Goal: Use online tool/utility: Utilize a website feature to perform a specific function

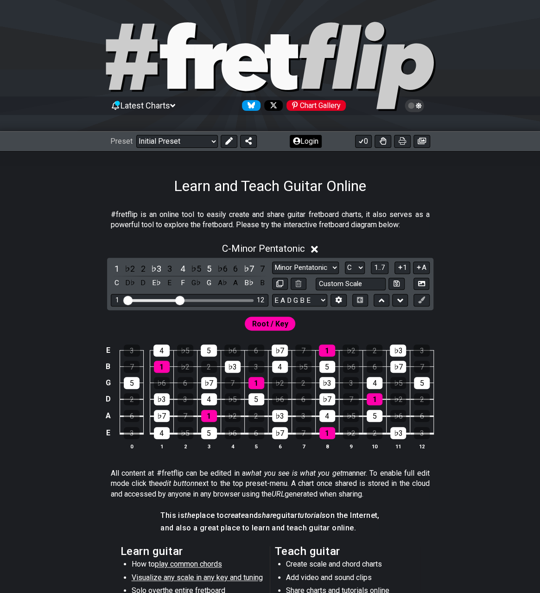
click at [307, 141] on button "Login" at bounding box center [306, 141] width 32 height 13
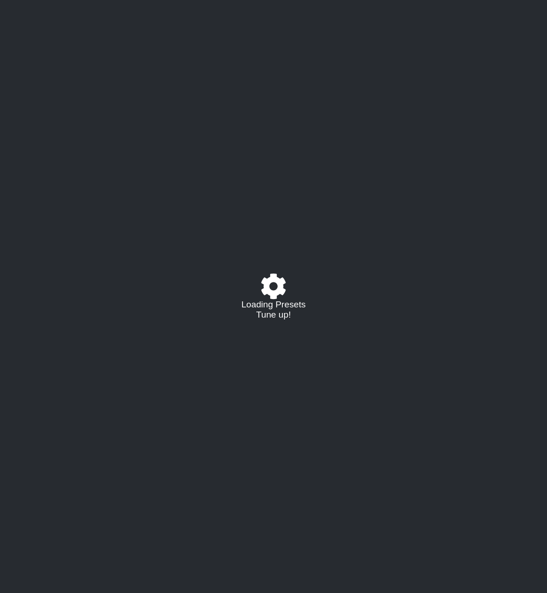
select select "C"
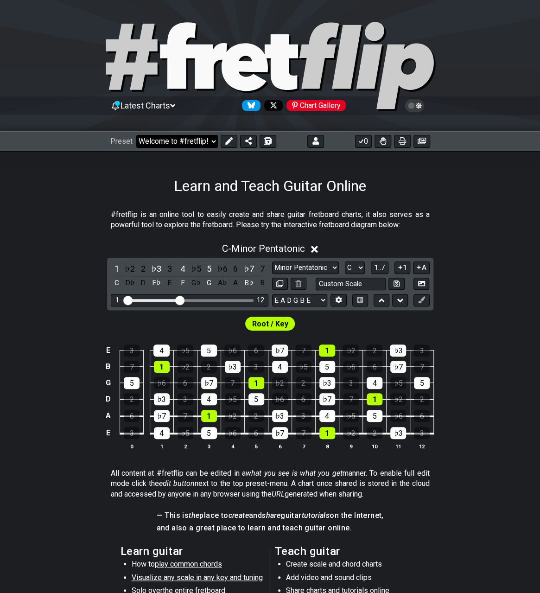
click at [178, 139] on select "Welcome to #fretflip! Initial Preset Custom Preset Minor Pentatonic Major Penta…" at bounding box center [177, 141] width 82 height 13
click at [136, 135] on select "Welcome to #fretflip! Initial Preset Custom Preset A LOCRIAN OPEN D TUNING OPEN…" at bounding box center [177, 141] width 82 height 13
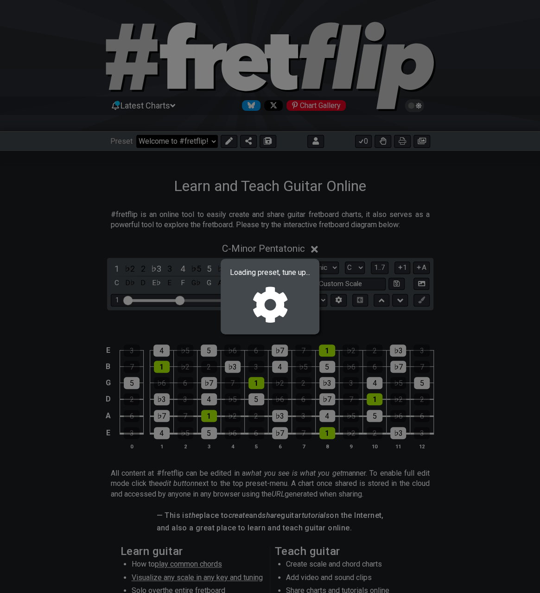
select select "/02R4QE39"
select select "D"
select select "D PHRYGIAN - OPEN Dm"
select select "D A D F A D"
select select "D"
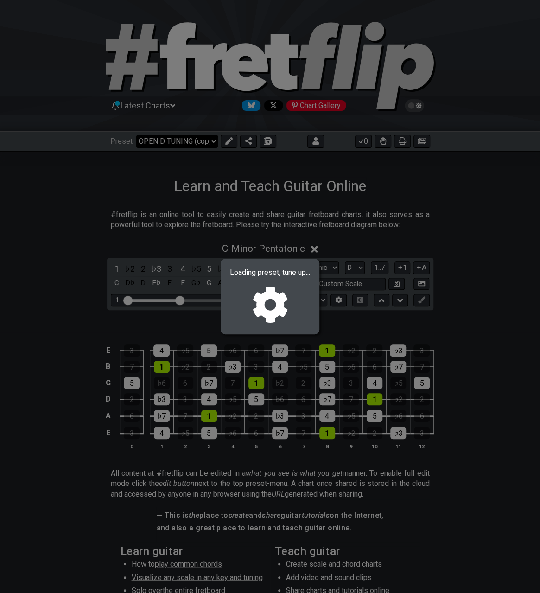
select select "D"
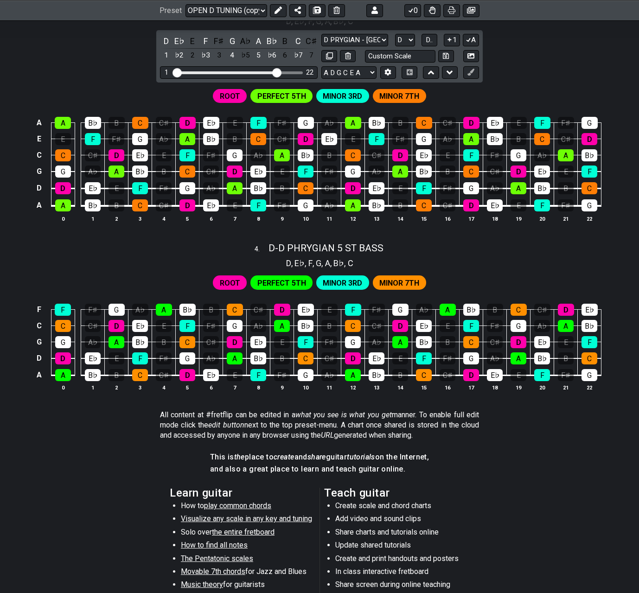
scroll to position [742, 0]
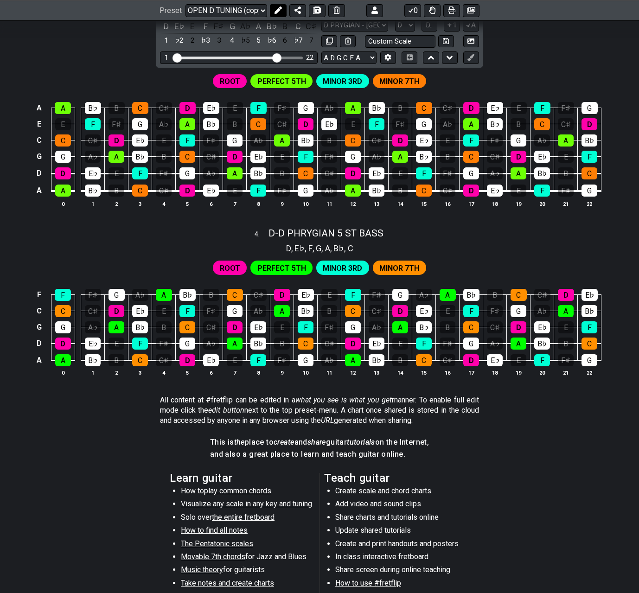
click at [277, 6] on icon at bounding box center [277, 9] width 7 height 7
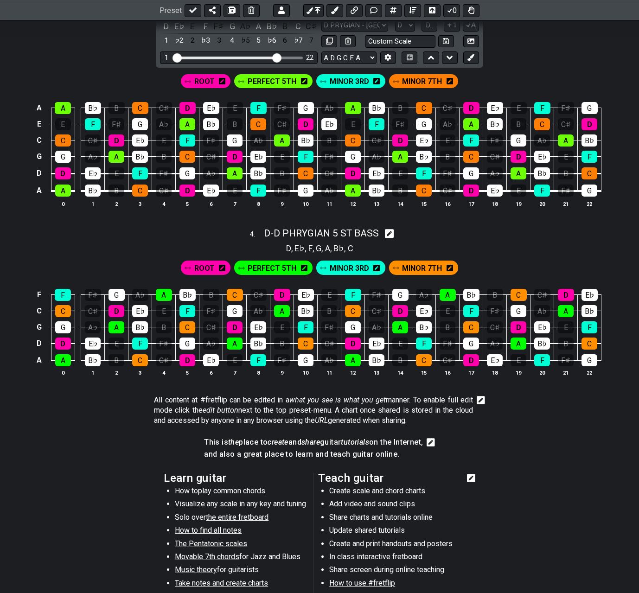
click at [389, 230] on icon at bounding box center [389, 234] width 9 height 9
select select "D"
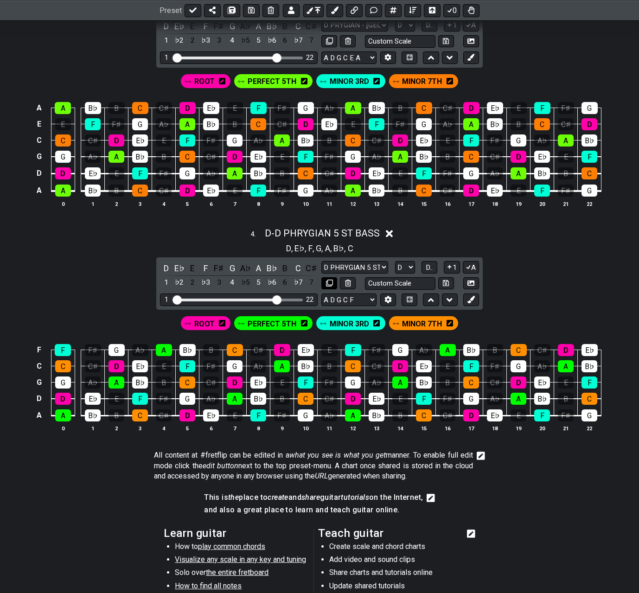
click at [327, 280] on icon at bounding box center [329, 283] width 7 height 7
select select "D"
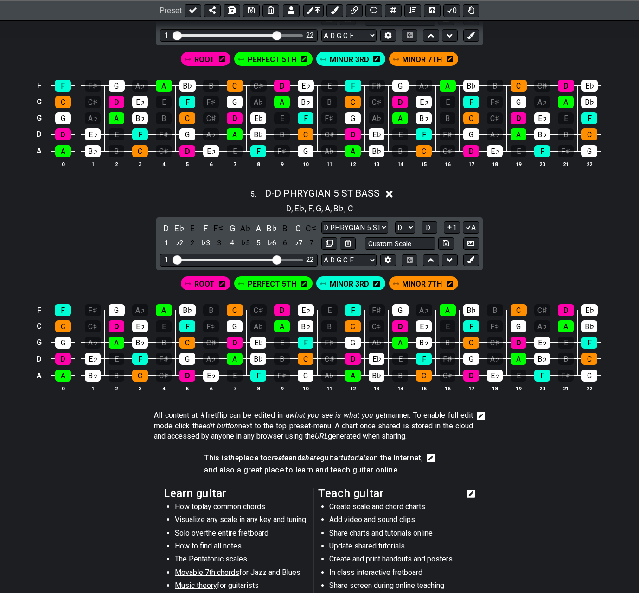
scroll to position [1020, 0]
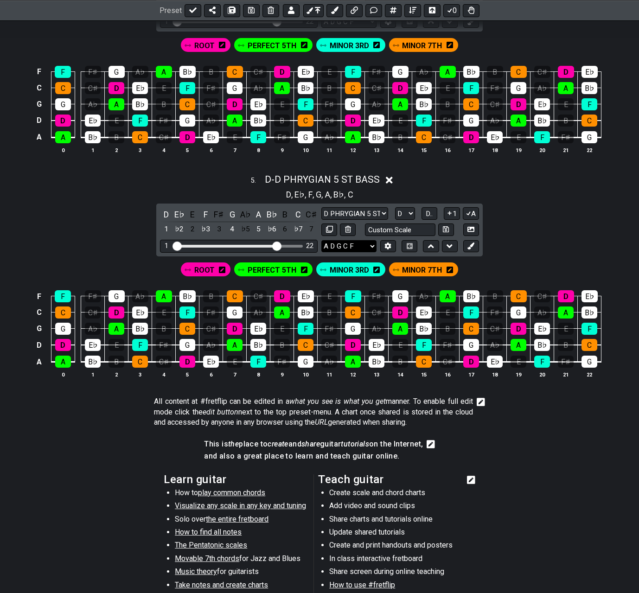
click at [374, 241] on select "A D G C F A D G C F E A D G B E B E A D F♯ B A D G C E A D A D G B E E♭ A♭ D♭ G…" at bounding box center [348, 246] width 55 height 13
click at [386, 242] on icon at bounding box center [388, 245] width 6 height 7
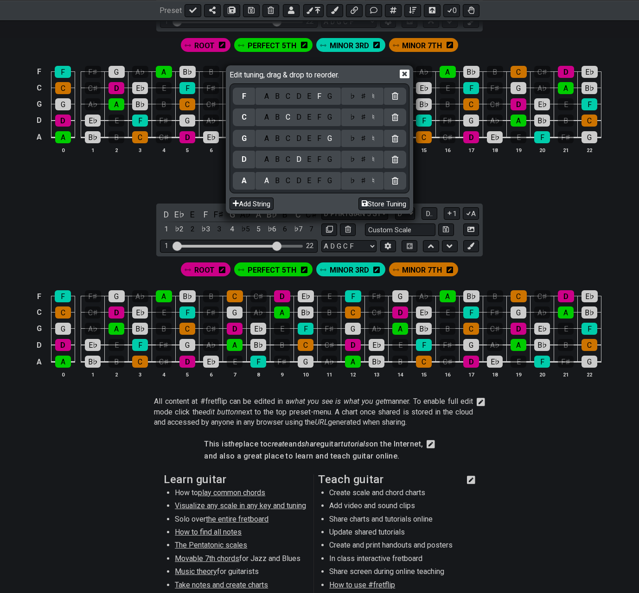
click at [300, 115] on div "D" at bounding box center [298, 117] width 11 height 10
click at [328, 99] on div "G" at bounding box center [329, 96] width 11 height 10
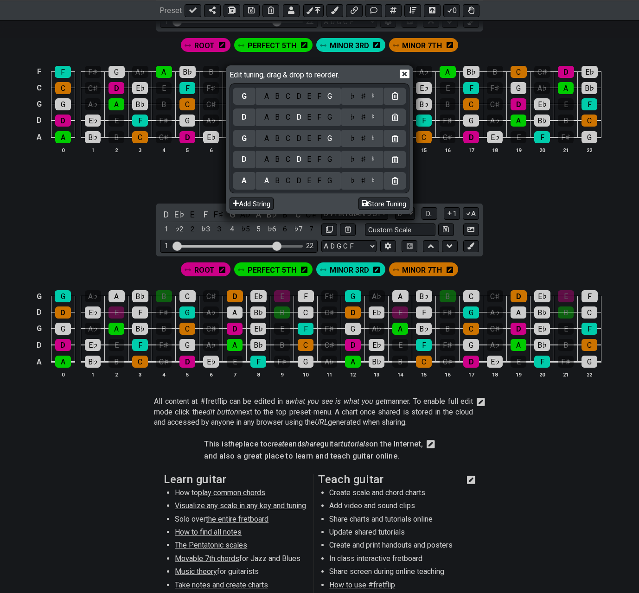
click at [266, 140] on div "A" at bounding box center [266, 139] width 11 height 10
click at [383, 204] on button "Store Tuning" at bounding box center [383, 204] width 51 height 13
select select "A D A D G"
click at [401, 71] on icon at bounding box center [405, 74] width 10 height 9
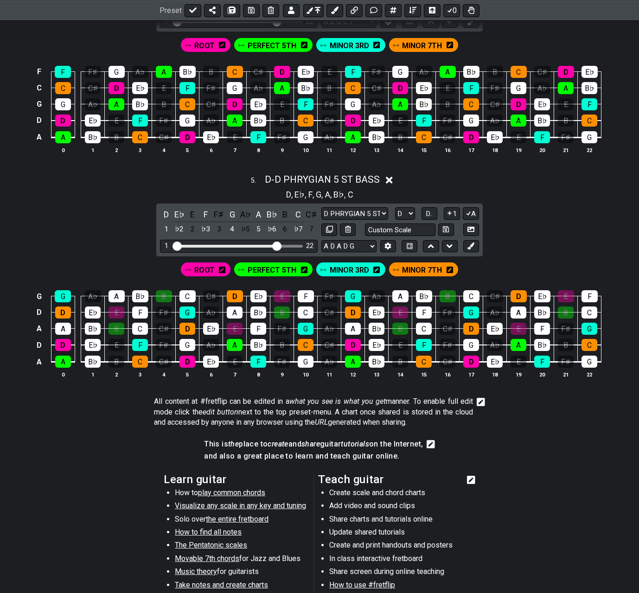
click at [207, 266] on span "ROOT" at bounding box center [204, 269] width 20 height 13
click at [117, 307] on div "E" at bounding box center [116, 312] width 16 height 12
click at [65, 306] on div "D" at bounding box center [63, 312] width 16 height 12
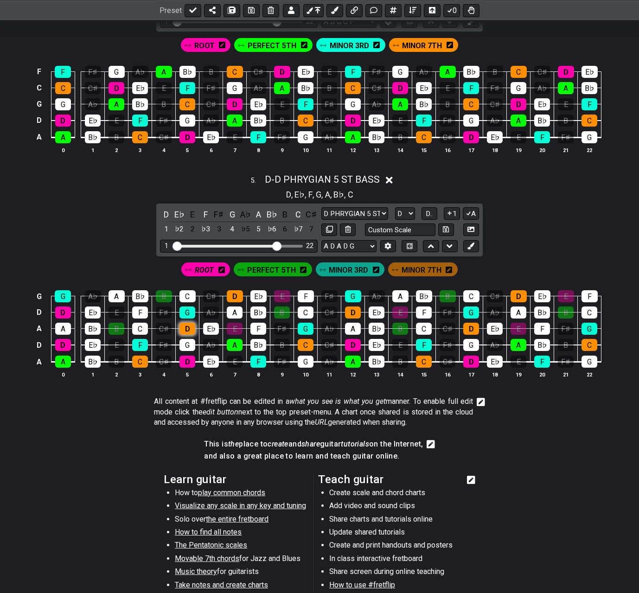
click at [191, 323] on div "D" at bounding box center [187, 329] width 16 height 12
click at [236, 323] on div "E" at bounding box center [235, 329] width 16 height 12
click at [285, 290] on div "E" at bounding box center [282, 296] width 16 height 12
click at [354, 306] on div "D" at bounding box center [353, 312] width 16 height 12
click at [236, 291] on div "D" at bounding box center [235, 296] width 16 height 12
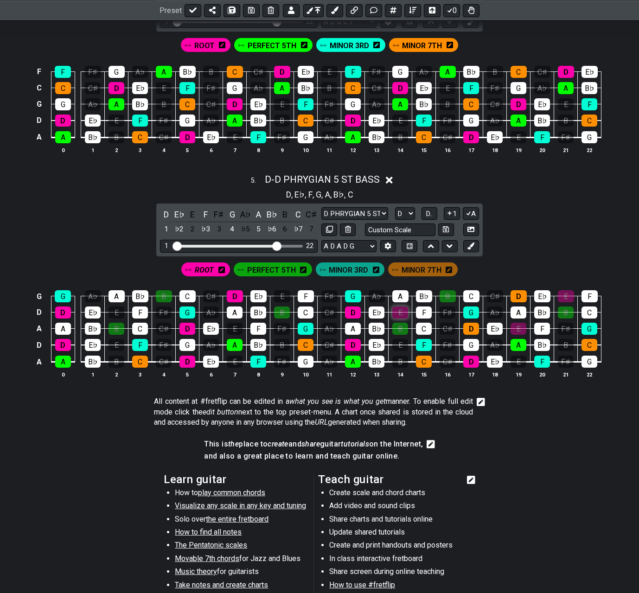
click at [404, 306] on div "E" at bounding box center [400, 312] width 16 height 12
click at [472, 323] on div "D" at bounding box center [471, 329] width 16 height 12
click at [518, 323] on div "E" at bounding box center [518, 329] width 16 height 12
click at [523, 291] on div "D" at bounding box center [518, 296] width 16 height 12
click at [547, 290] on div "E" at bounding box center [566, 296] width 16 height 12
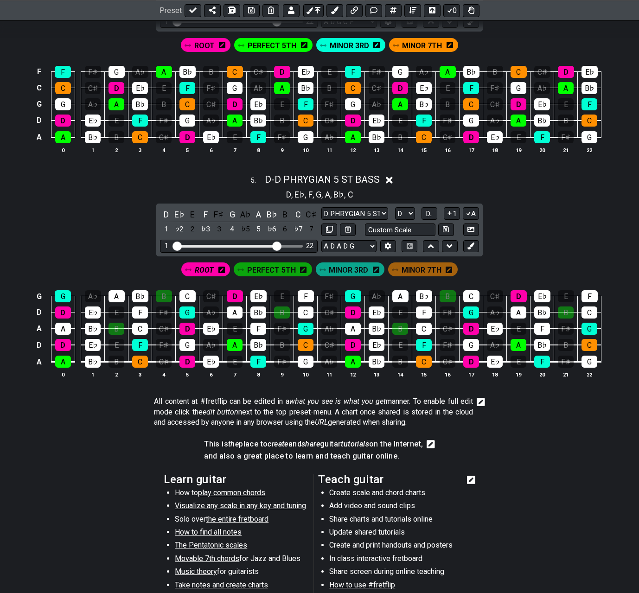
click at [261, 266] on span "PERFECT 5TH" at bounding box center [271, 269] width 49 height 13
click at [59, 324] on div "A" at bounding box center [63, 329] width 16 height 12
click at [122, 290] on div "A" at bounding box center [116, 296] width 16 height 12
click at [115, 323] on div "B" at bounding box center [116, 329] width 16 height 12
click at [168, 291] on div "B" at bounding box center [164, 296] width 16 height 12
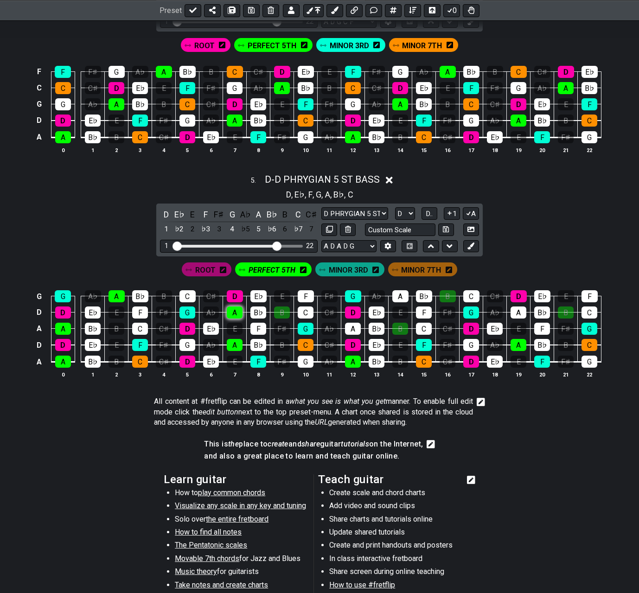
click at [239, 309] on div "A" at bounding box center [235, 312] width 16 height 12
click at [354, 323] on div "A" at bounding box center [353, 329] width 16 height 12
click at [402, 294] on div "A" at bounding box center [400, 296] width 16 height 12
click at [402, 324] on div "B" at bounding box center [400, 329] width 16 height 12
click at [518, 307] on div "A" at bounding box center [518, 312] width 16 height 12
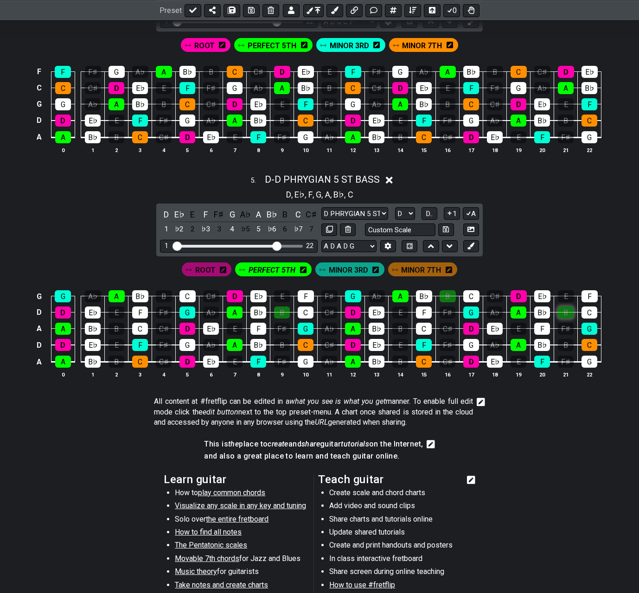
click at [547, 309] on div "B" at bounding box center [566, 312] width 16 height 12
click at [353, 265] on span "MINOR 3RD" at bounding box center [348, 269] width 39 height 13
click at [69, 291] on div "G" at bounding box center [63, 296] width 16 height 12
click at [139, 307] on div "F" at bounding box center [140, 312] width 16 height 12
click at [191, 307] on div "G" at bounding box center [187, 312] width 16 height 12
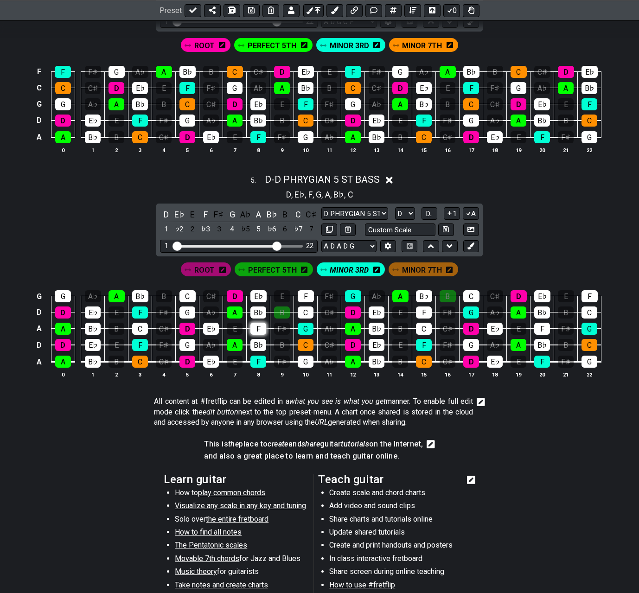
click at [261, 323] on div "F" at bounding box center [258, 329] width 16 height 12
click at [302, 295] on div "F" at bounding box center [306, 296] width 16 height 12
click at [281, 308] on div "B" at bounding box center [282, 312] width 16 height 12
click at [355, 295] on div "G" at bounding box center [353, 296] width 16 height 12
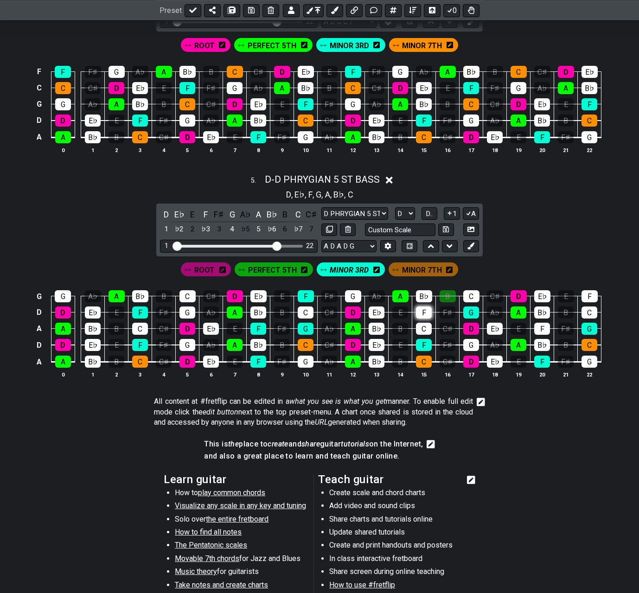
click at [423, 306] on div "F" at bounding box center [424, 312] width 16 height 12
click at [446, 290] on div "B" at bounding box center [448, 296] width 16 height 12
drag, startPoint x: 540, startPoint y: 325, endPoint x: 562, endPoint y: 315, distance: 24.3
click at [540, 325] on div "F" at bounding box center [542, 329] width 16 height 12
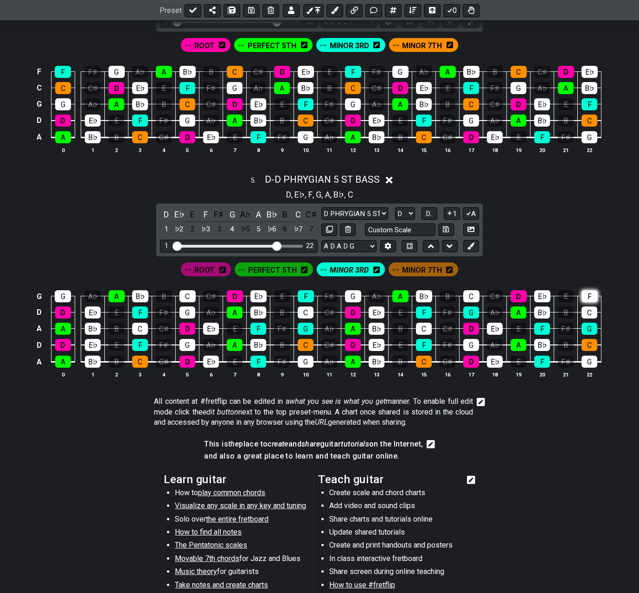
click at [547, 293] on div "F" at bounding box center [589, 296] width 16 height 12
click at [547, 323] on div "G" at bounding box center [589, 329] width 16 height 12
click at [470, 306] on div "G" at bounding box center [471, 312] width 16 height 12
click at [307, 325] on div "G" at bounding box center [306, 329] width 16 height 12
click at [420, 263] on span "MINOR 7TH" at bounding box center [422, 269] width 40 height 13
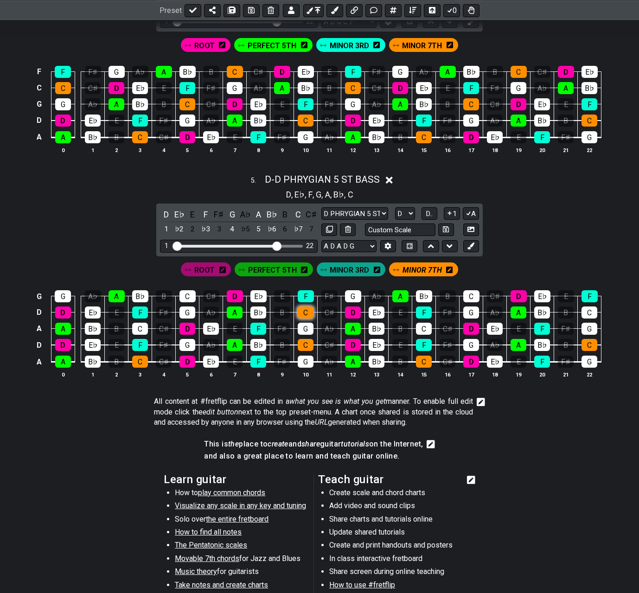
click at [308, 306] on div "C" at bounding box center [306, 312] width 16 height 12
click at [547, 312] on td "G" at bounding box center [590, 320] width 24 height 16
click at [547, 306] on div "C" at bounding box center [589, 312] width 16 height 12
click at [185, 291] on div "C" at bounding box center [187, 296] width 16 height 12
click at [467, 291] on div "C" at bounding box center [471, 296] width 16 height 12
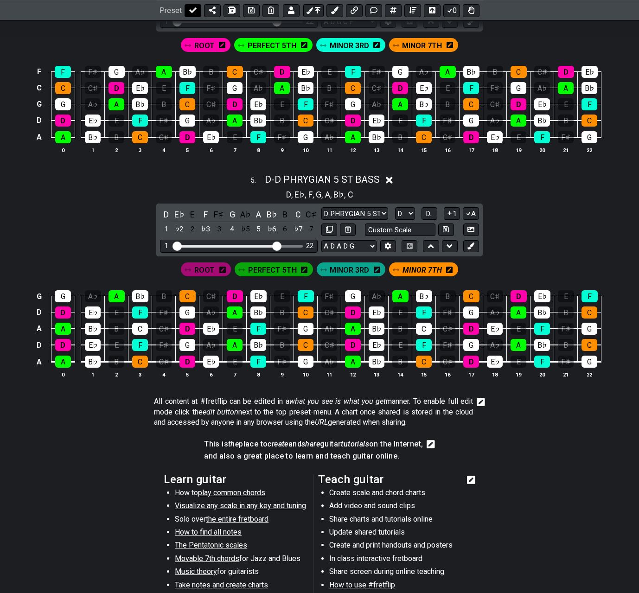
click at [189, 8] on icon at bounding box center [192, 9] width 7 height 7
select select "/02R4QE39"
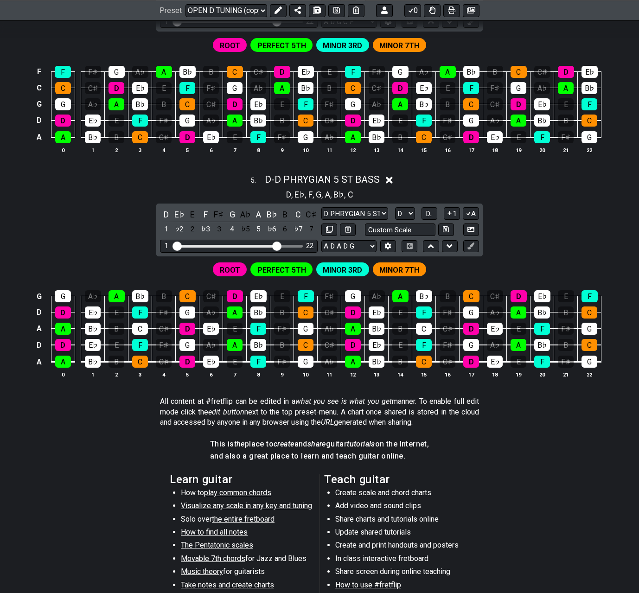
click at [388, 177] on icon at bounding box center [389, 180] width 7 height 7
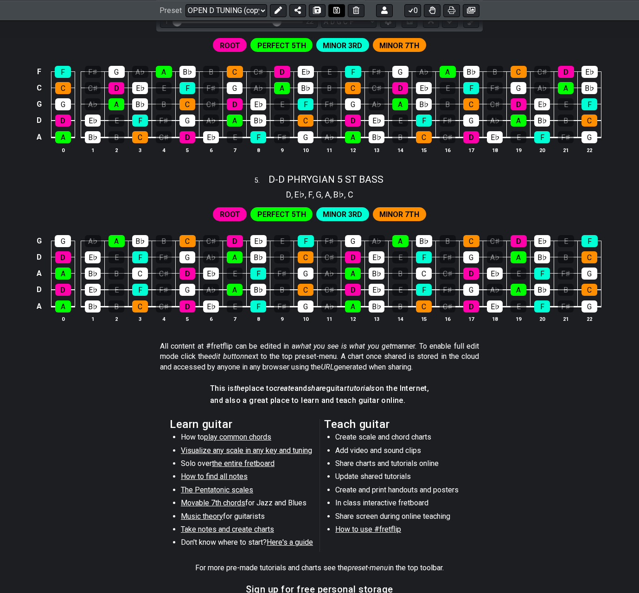
click at [335, 11] on icon at bounding box center [336, 9] width 6 height 7
